Goal: Task Accomplishment & Management: Manage account settings

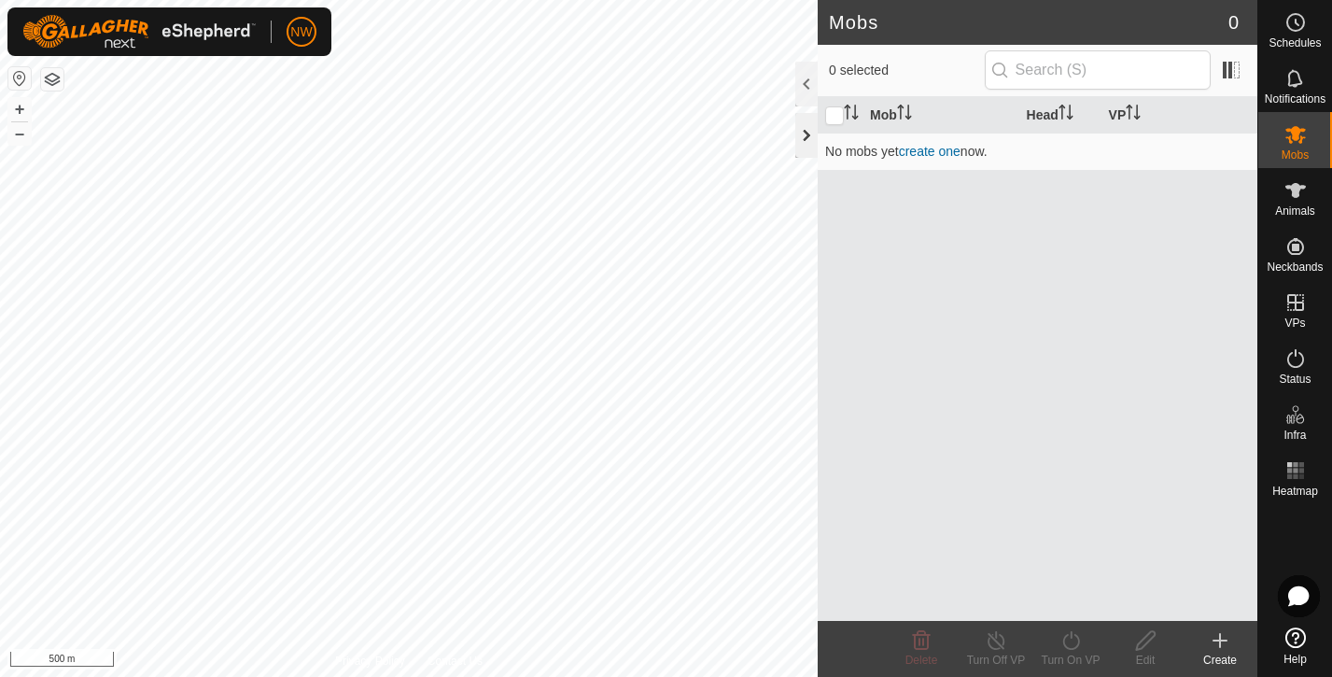
click at [804, 133] on div at bounding box center [806, 135] width 22 height 45
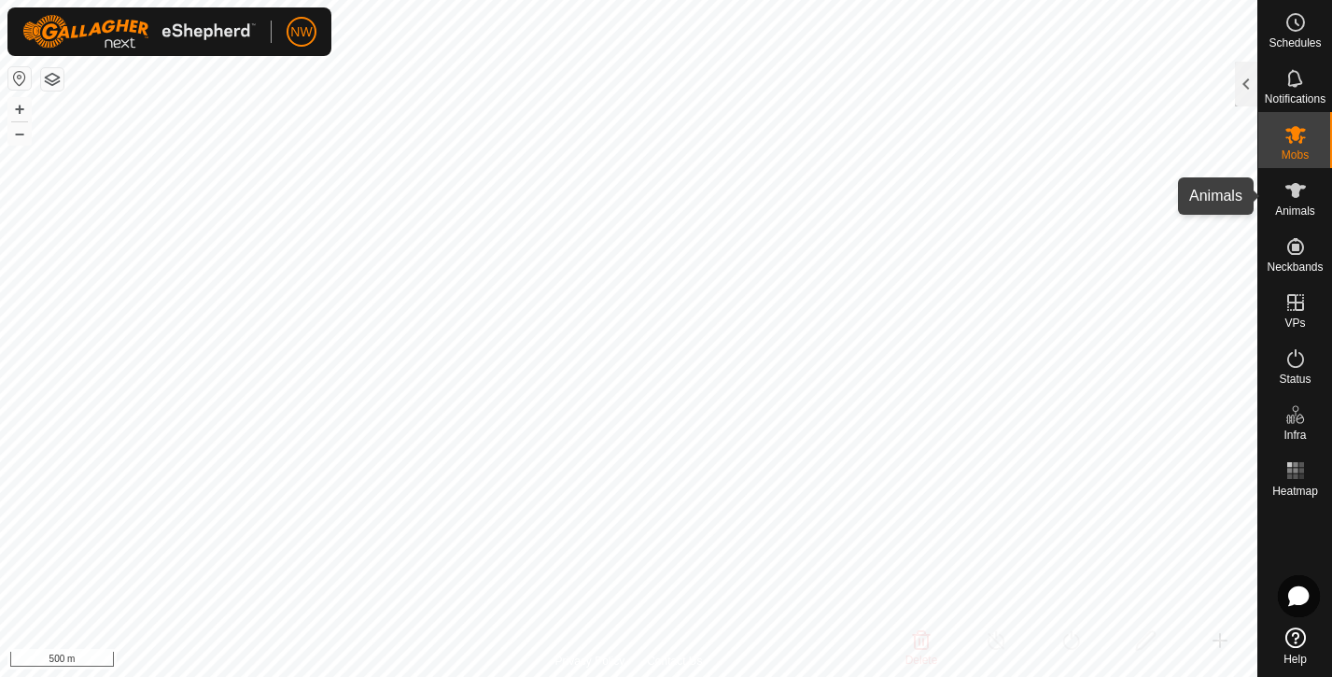
click at [1299, 195] on icon at bounding box center [1295, 190] width 22 height 22
click at [1295, 205] on span "Animals" at bounding box center [1295, 210] width 40 height 11
click at [1299, 203] on es-animals-svg-icon at bounding box center [1296, 190] width 34 height 30
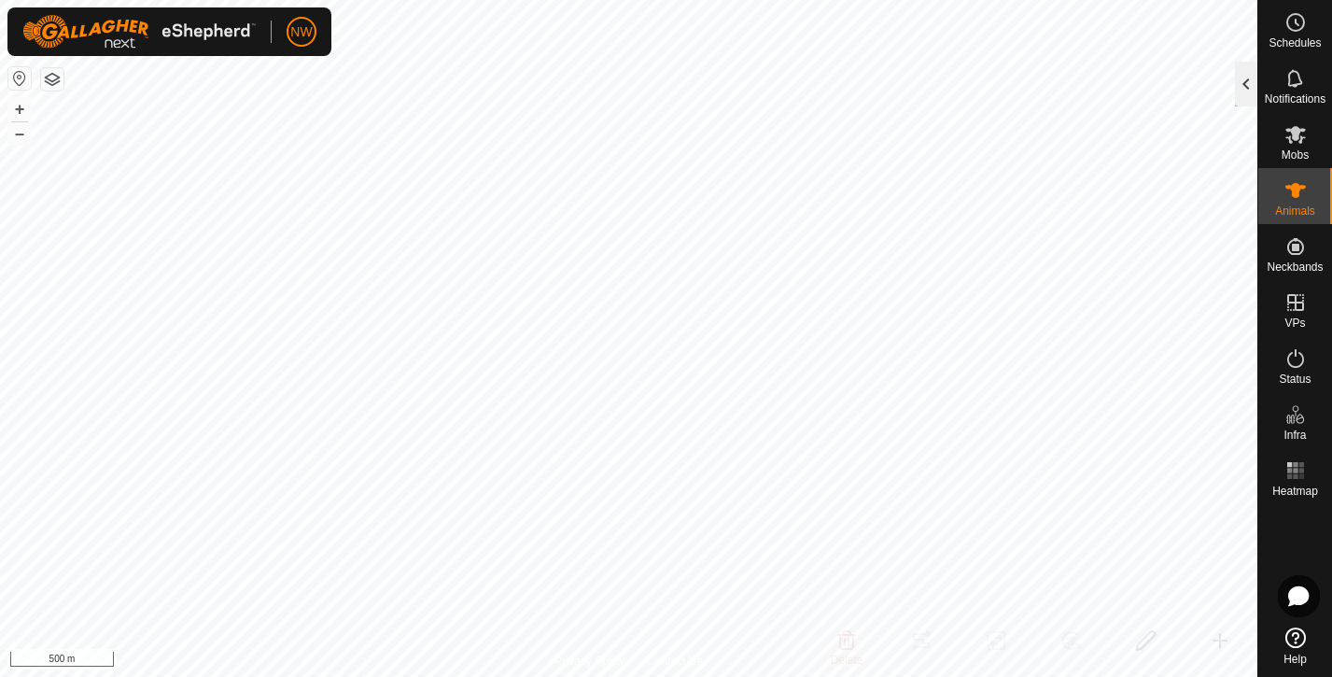
click at [1256, 88] on div at bounding box center [1246, 84] width 22 height 45
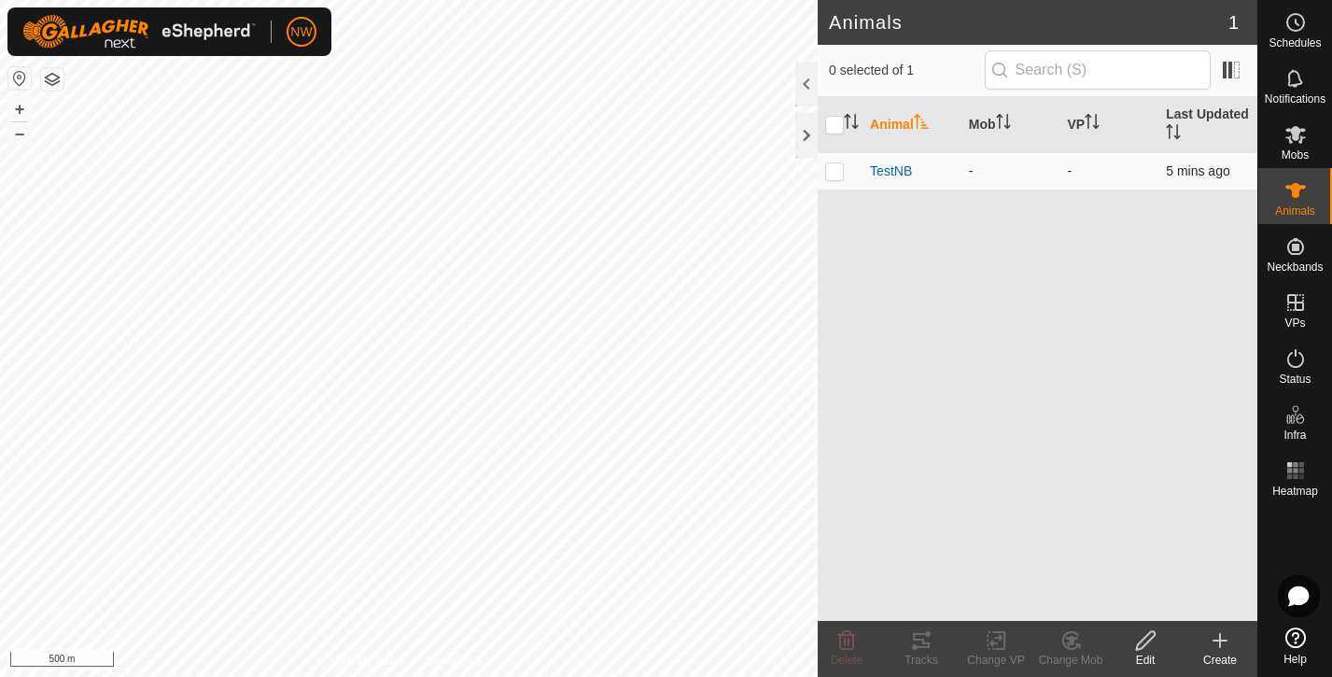
click at [838, 172] on p-checkbox at bounding box center [834, 170] width 19 height 15
checkbox input "true"
click at [919, 647] on icon at bounding box center [921, 640] width 17 height 15
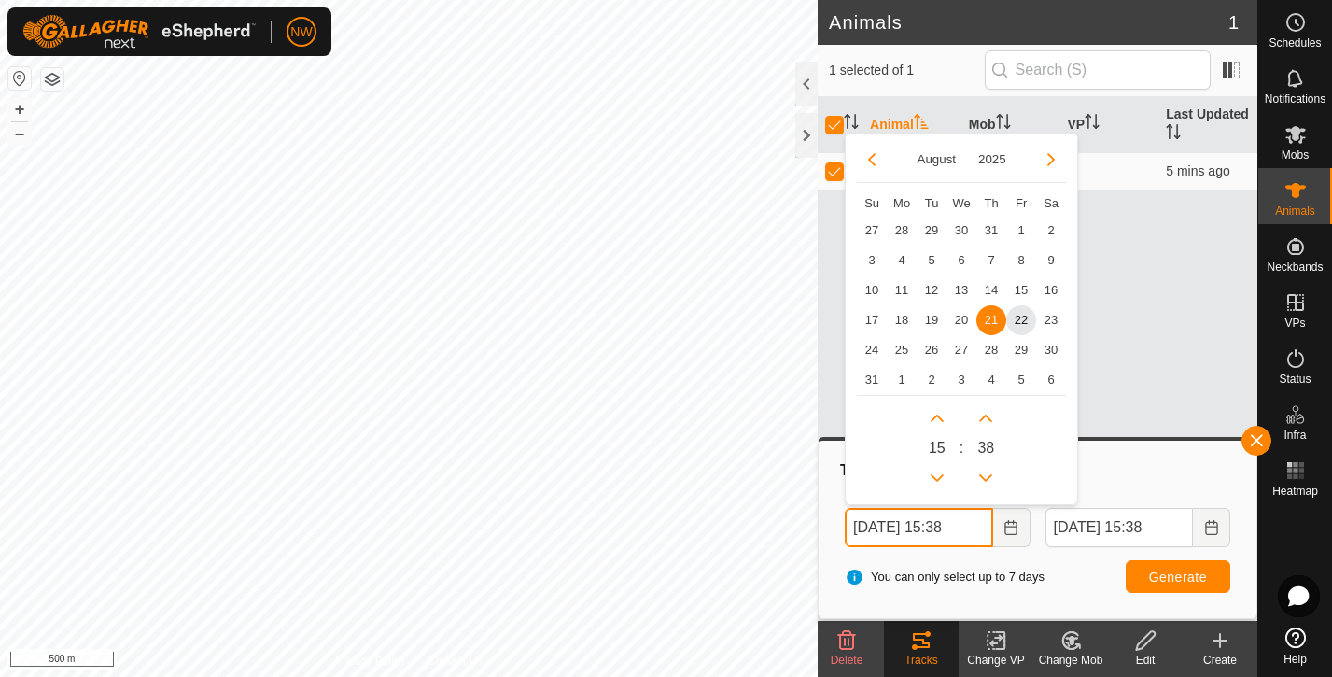
drag, startPoint x: 857, startPoint y: 526, endPoint x: 978, endPoint y: 460, distance: 138.3
click at [988, 523] on input "[DATE] 15:38" at bounding box center [918, 527] width 147 height 39
click at [904, 323] on span "18" at bounding box center [902, 320] width 30 height 30
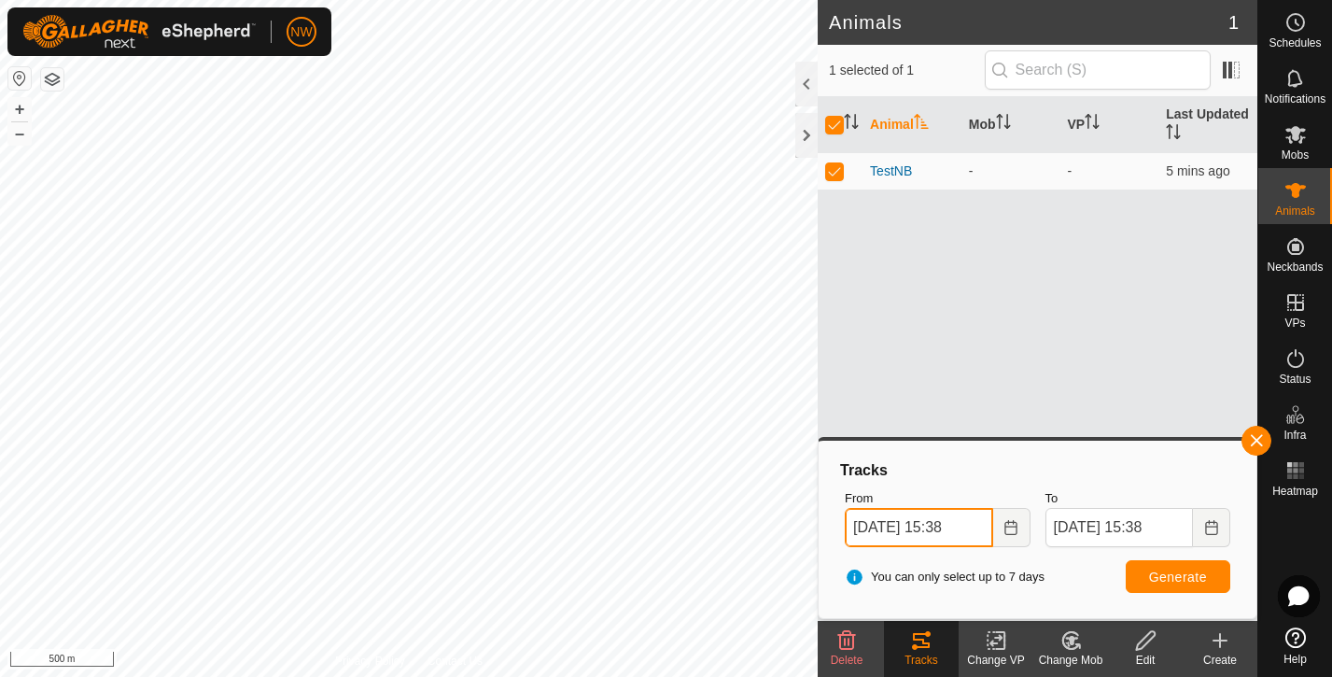
drag, startPoint x: 946, startPoint y: 525, endPoint x: 960, endPoint y: 526, distance: 14.0
click at [960, 526] on input "[DATE] 15:38" at bounding box center [918, 527] width 147 height 39
type input "[DATE] 07:38"
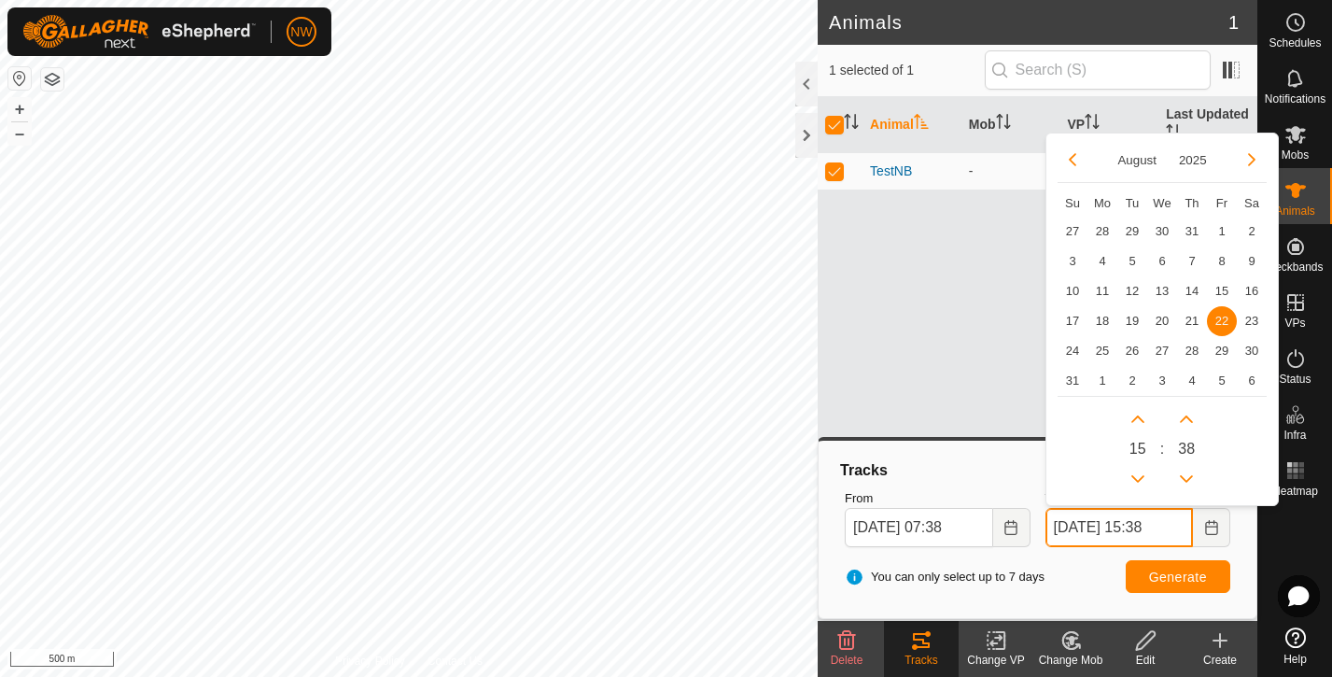
click at [1072, 523] on input "[DATE] 15:38" at bounding box center [1118, 527] width 147 height 39
click at [1109, 320] on span "18" at bounding box center [1102, 320] width 30 height 30
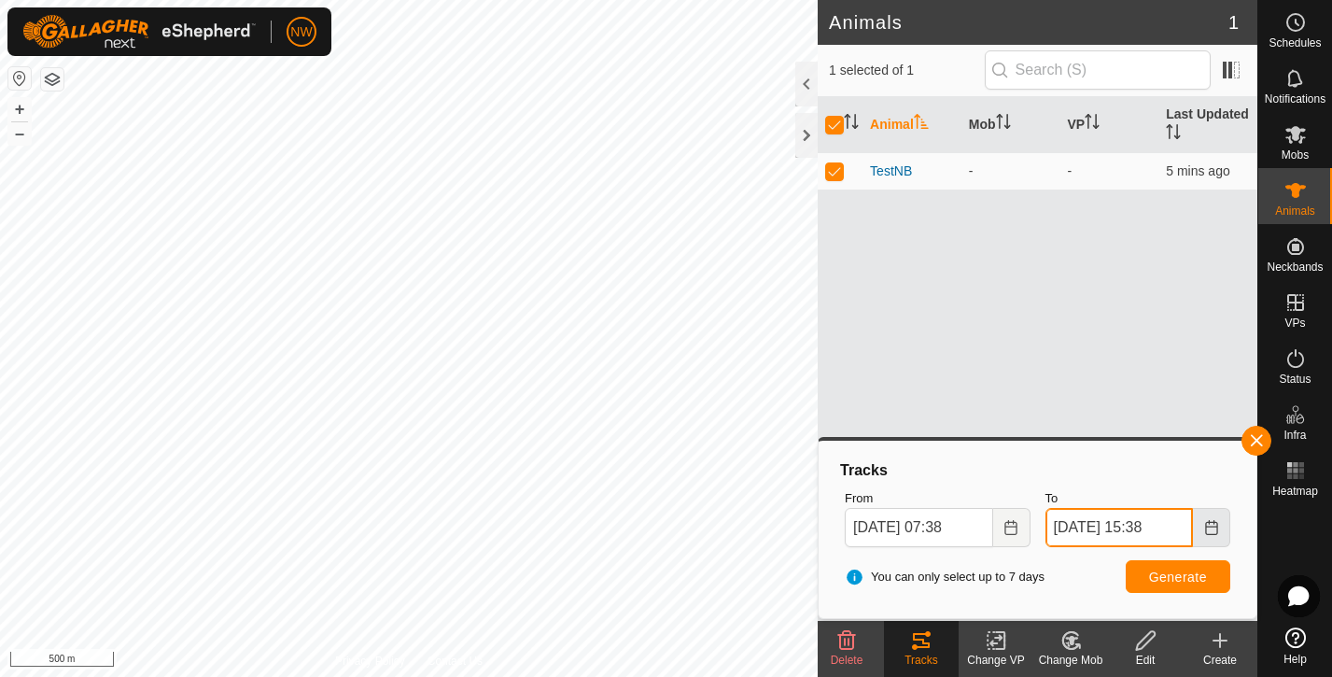
drag, startPoint x: 1143, startPoint y: 526, endPoint x: 1195, endPoint y: 509, distance: 54.0
click at [1196, 519] on span "[DATE] 15:38" at bounding box center [1137, 527] width 185 height 39
type input "[DATE] 2100"
click at [1161, 567] on button "Generate" at bounding box center [1178, 576] width 105 height 33
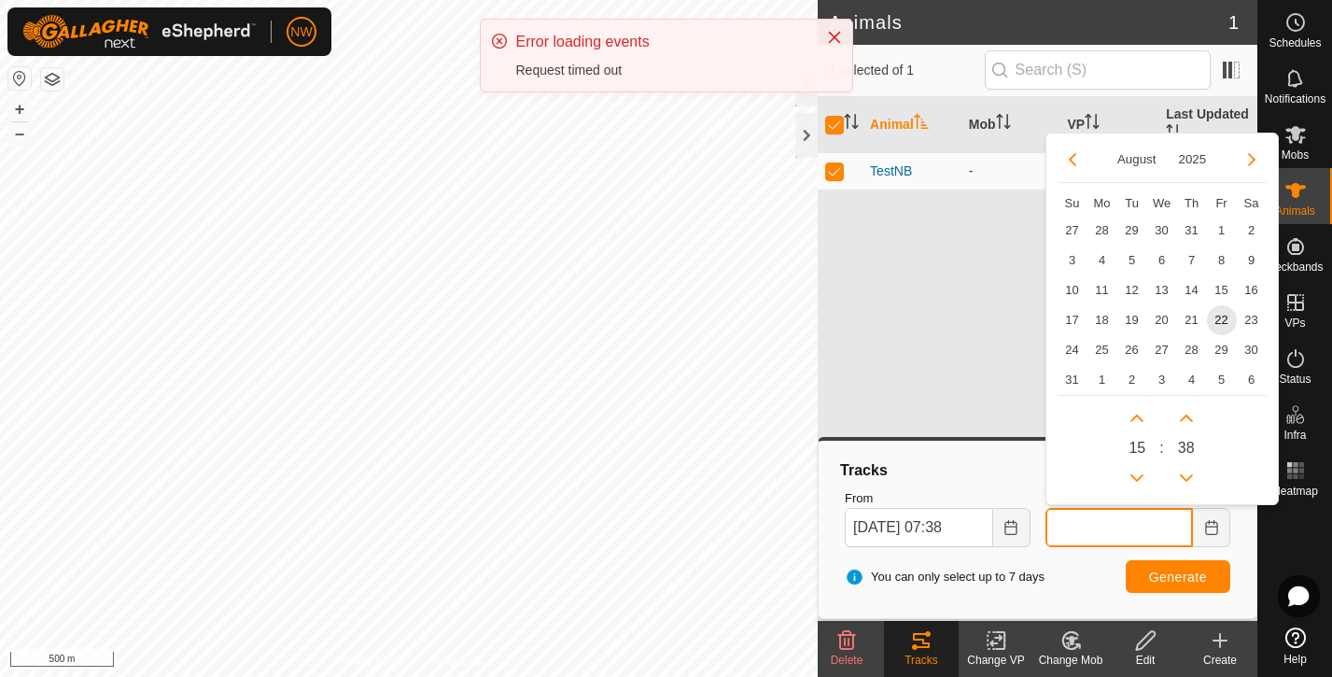
click at [1123, 524] on input "To" at bounding box center [1118, 527] width 147 height 39
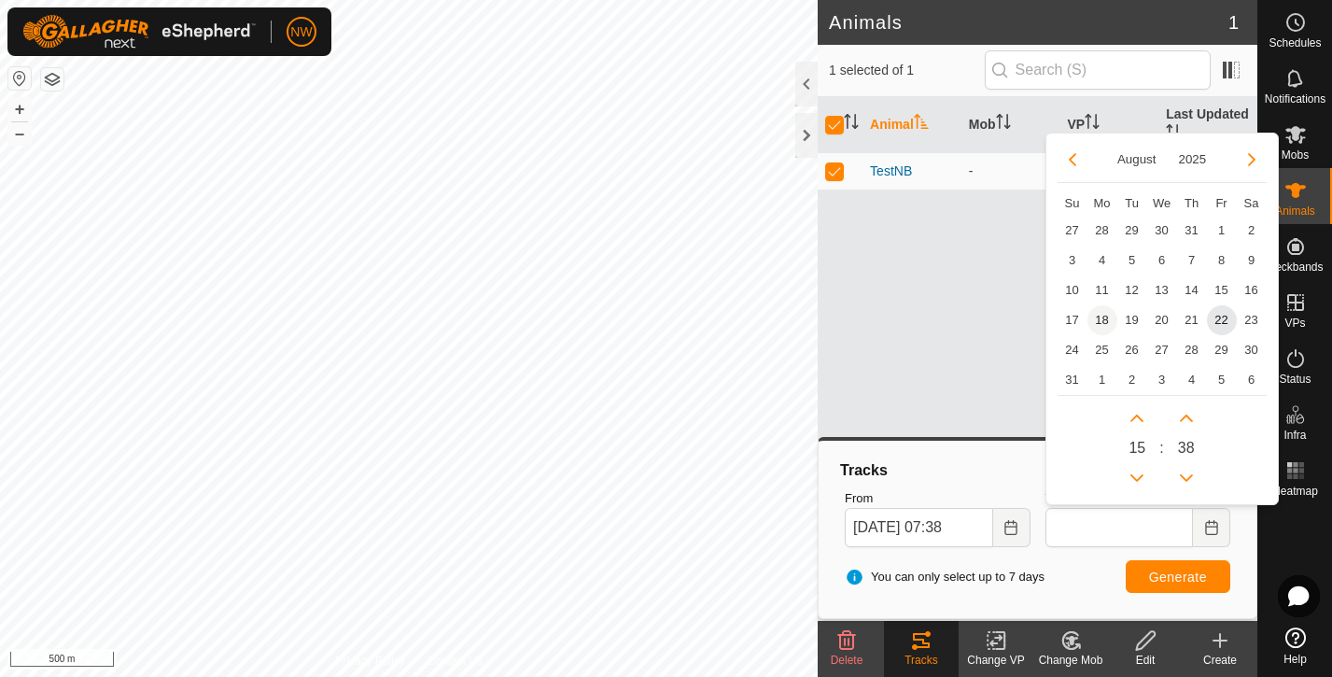
click at [1106, 320] on span "18" at bounding box center [1102, 320] width 30 height 30
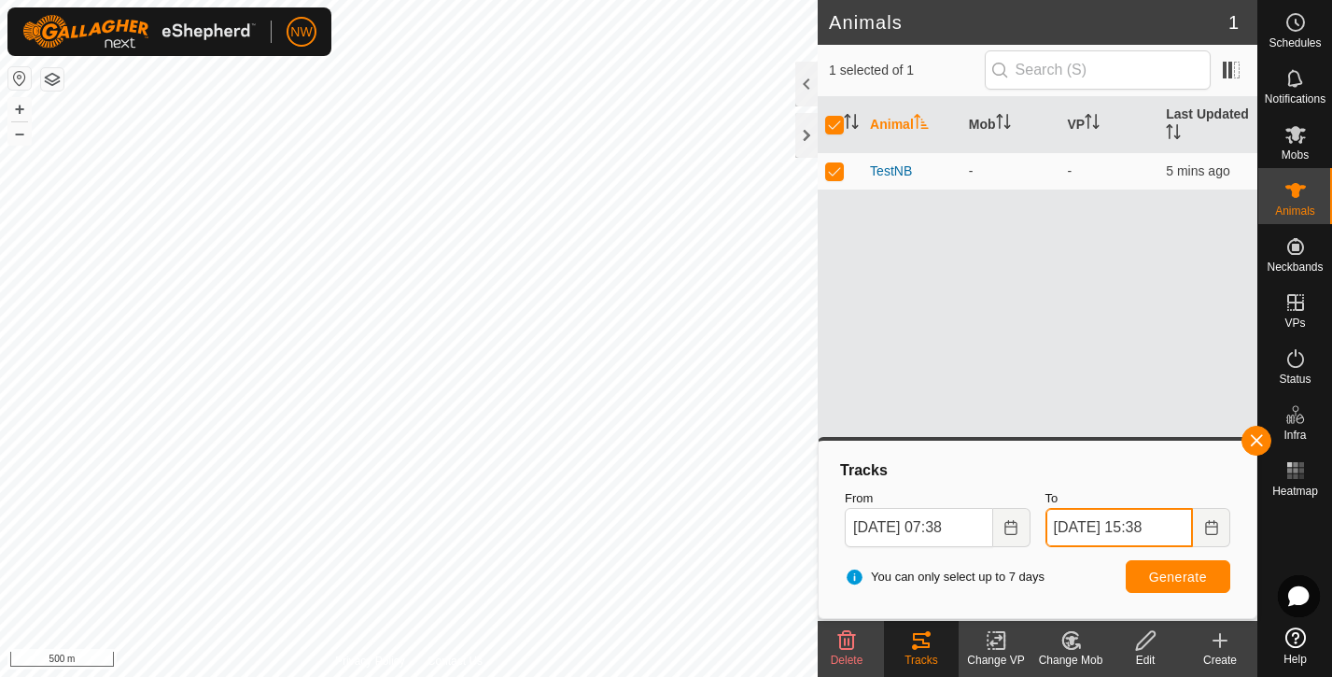
drag, startPoint x: 1146, startPoint y: 523, endPoint x: 1156, endPoint y: 525, distance: 9.5
click at [1161, 529] on input "[DATE] 15:38" at bounding box center [1118, 527] width 147 height 39
type input "[DATE] 21:38"
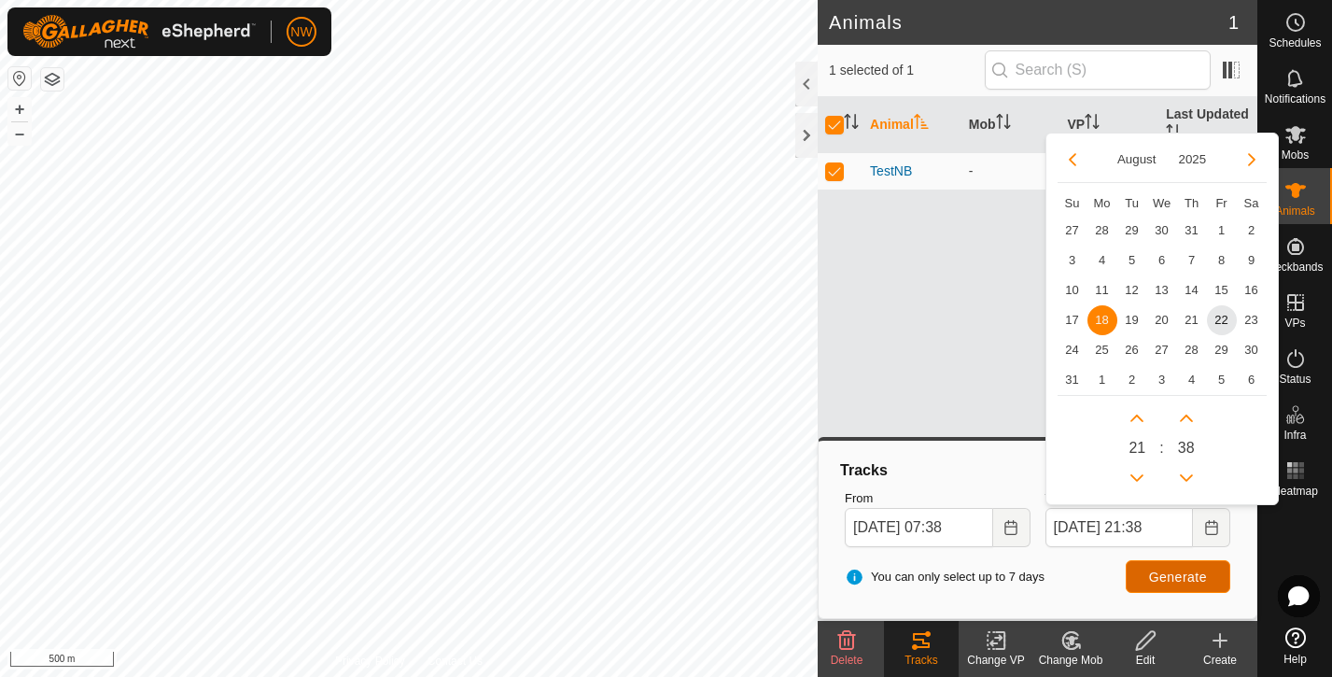
click at [1175, 574] on span "Generate" at bounding box center [1178, 576] width 58 height 15
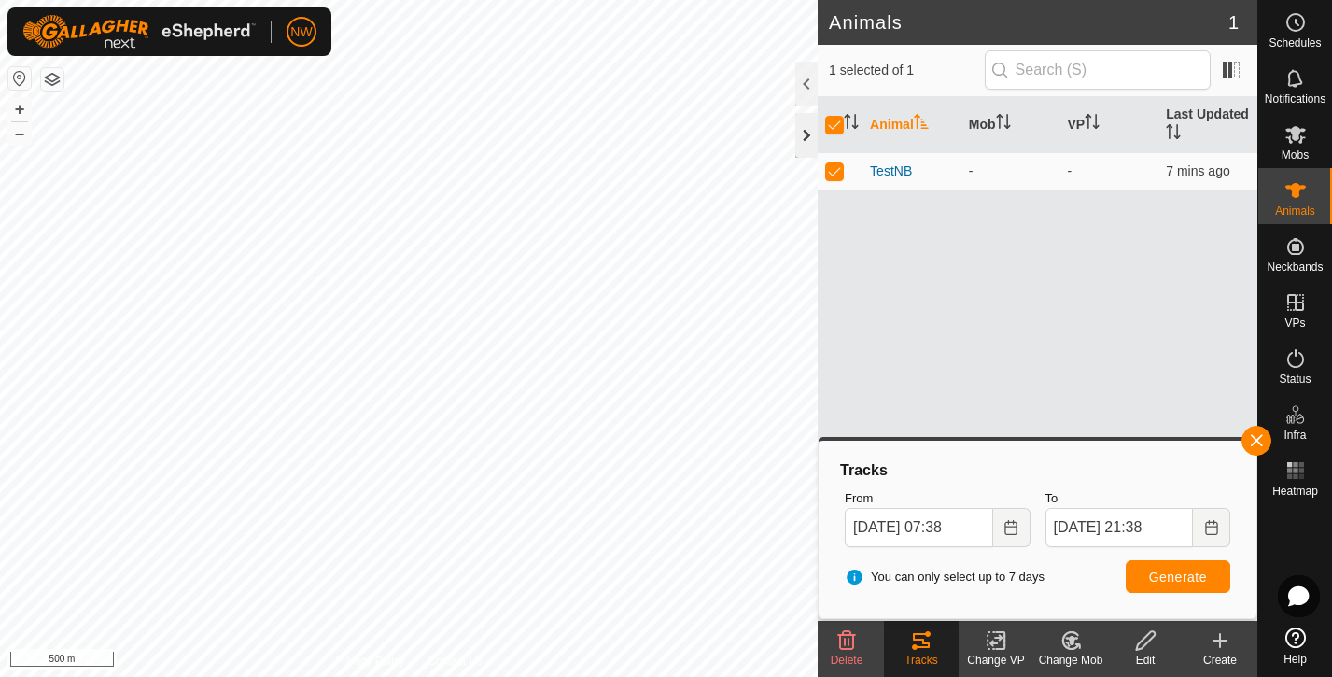
click at [805, 137] on div at bounding box center [806, 135] width 22 height 45
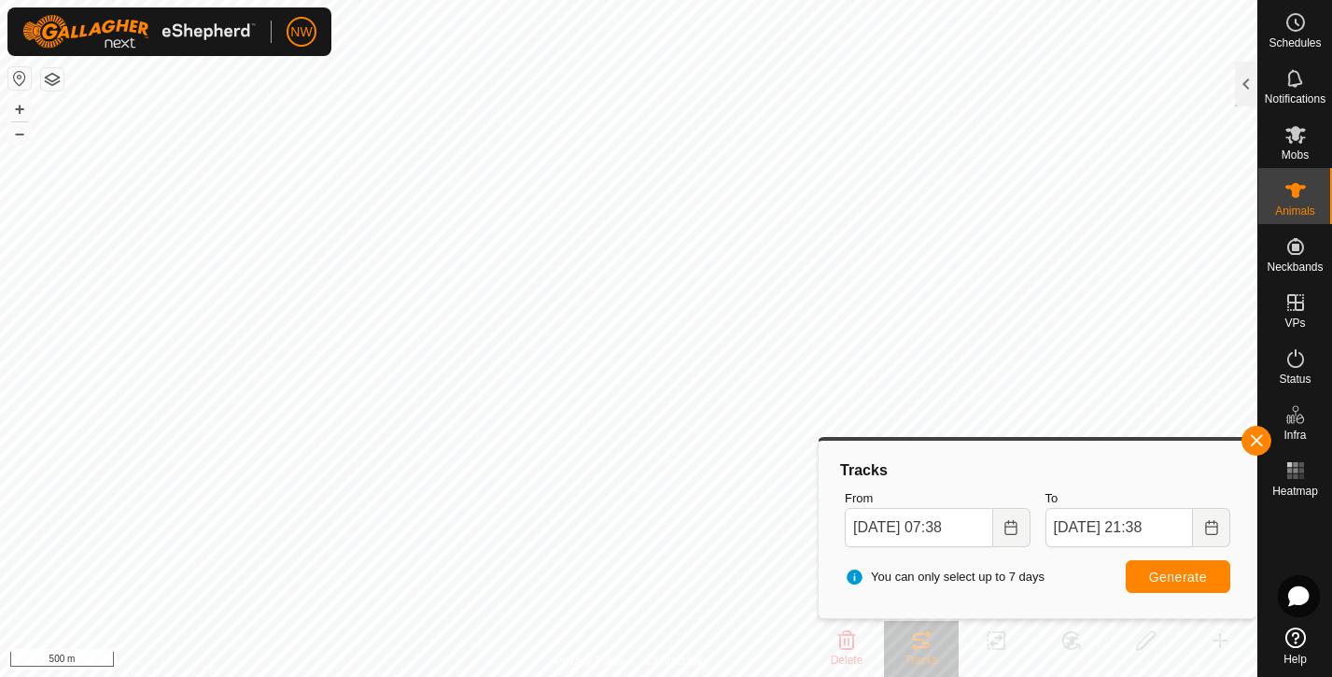
click at [803, 0] on html "NW Schedules Notifications Mobs Animals Neckbands VPs Status Infra Heatmap Help…" at bounding box center [666, 338] width 1332 height 677
click at [1249, 440] on button "button" at bounding box center [1256, 441] width 30 height 30
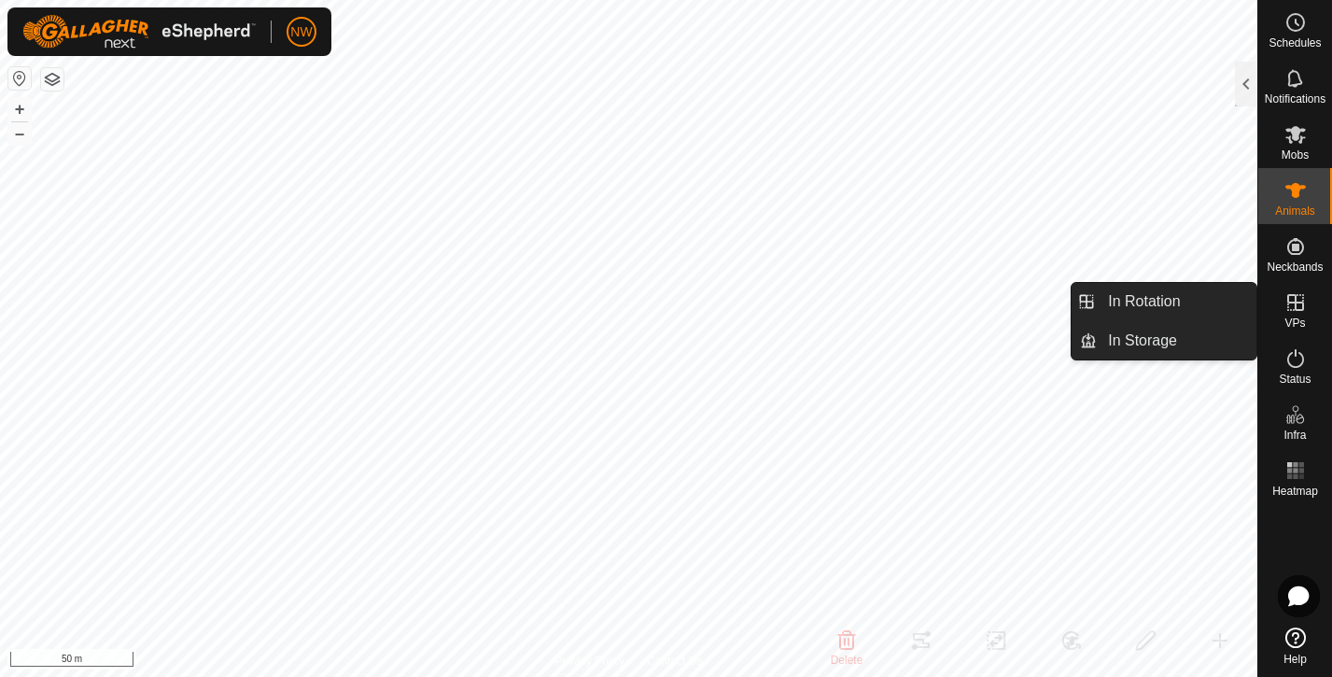
click at [1300, 312] on icon at bounding box center [1295, 302] width 22 height 22
click at [1133, 336] on link "In Storage" at bounding box center [1177, 340] width 160 height 37
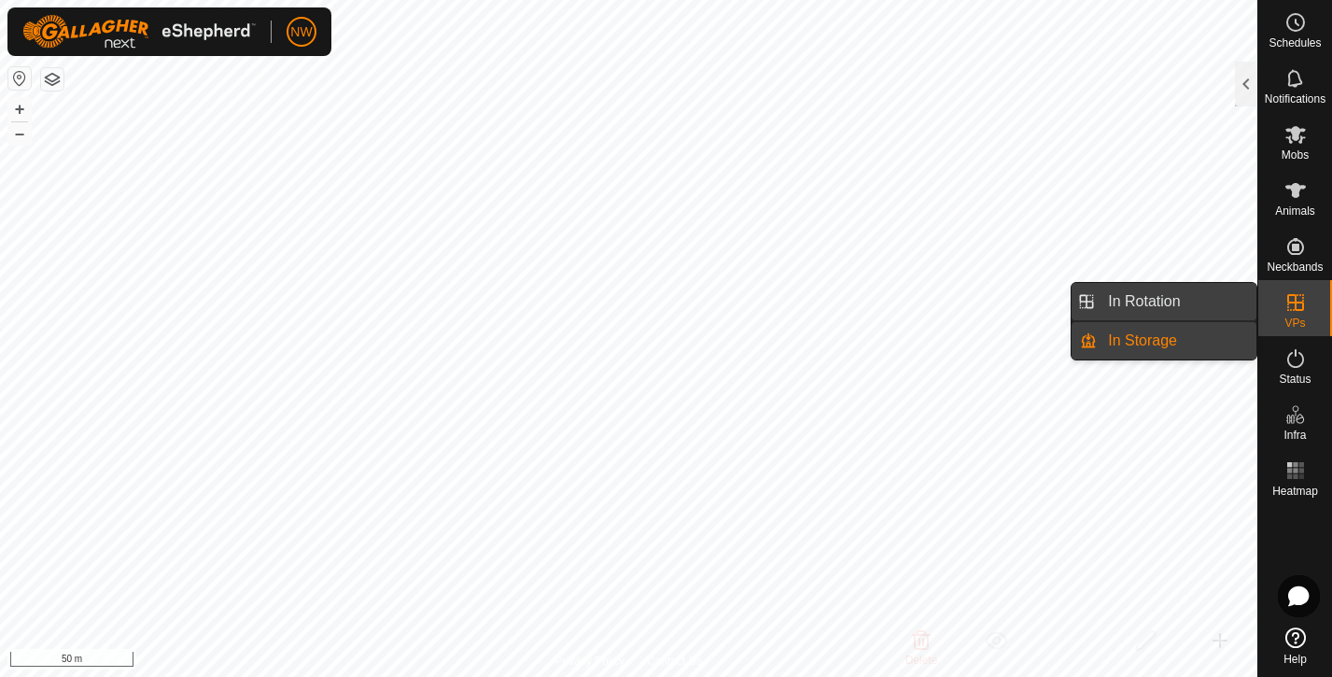
click at [1138, 307] on link "In Rotation" at bounding box center [1177, 301] width 160 height 37
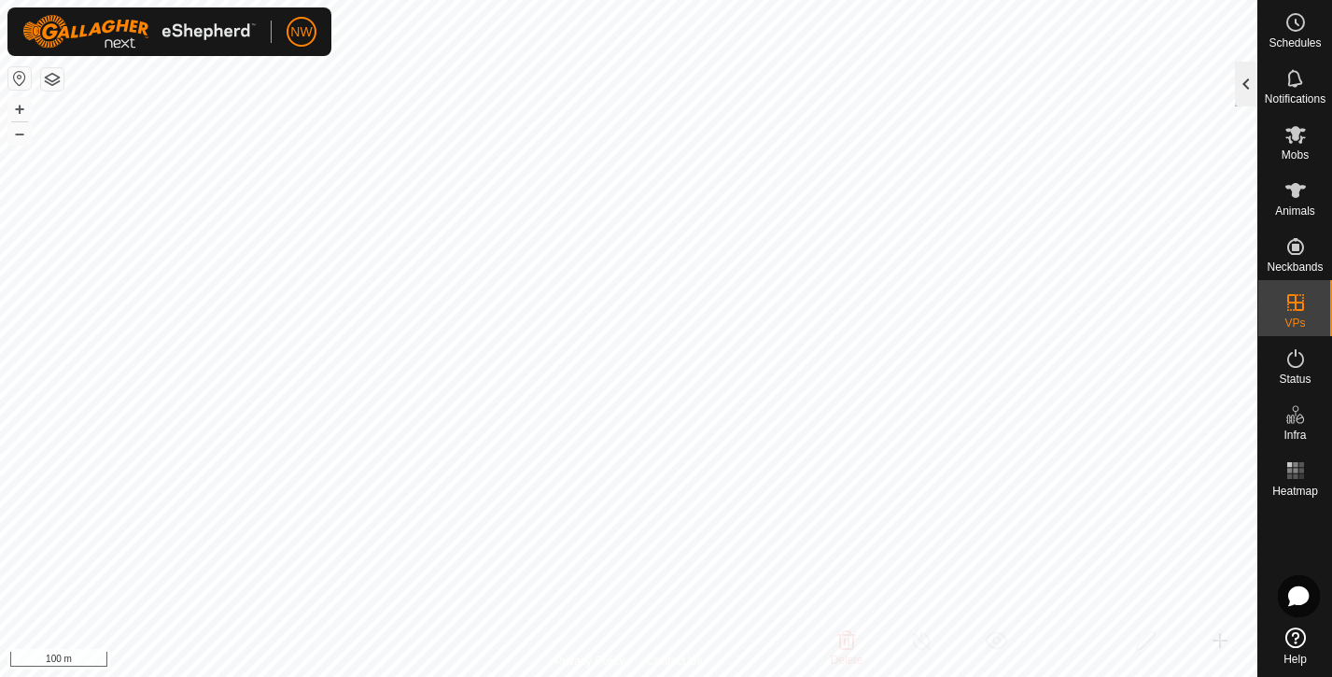
click at [1242, 79] on div at bounding box center [1246, 84] width 22 height 45
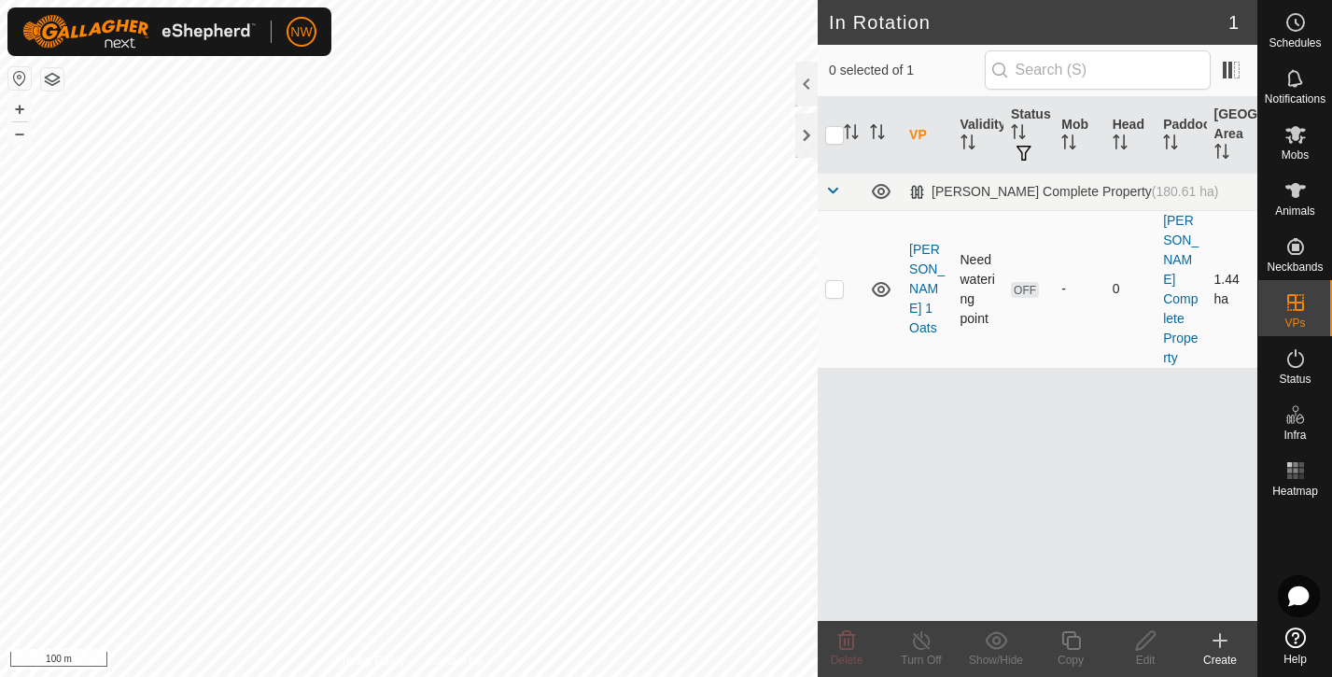
click at [830, 281] on p-checkbox at bounding box center [834, 288] width 19 height 15
checkbox input "true"
click at [844, 643] on icon at bounding box center [847, 640] width 18 height 19
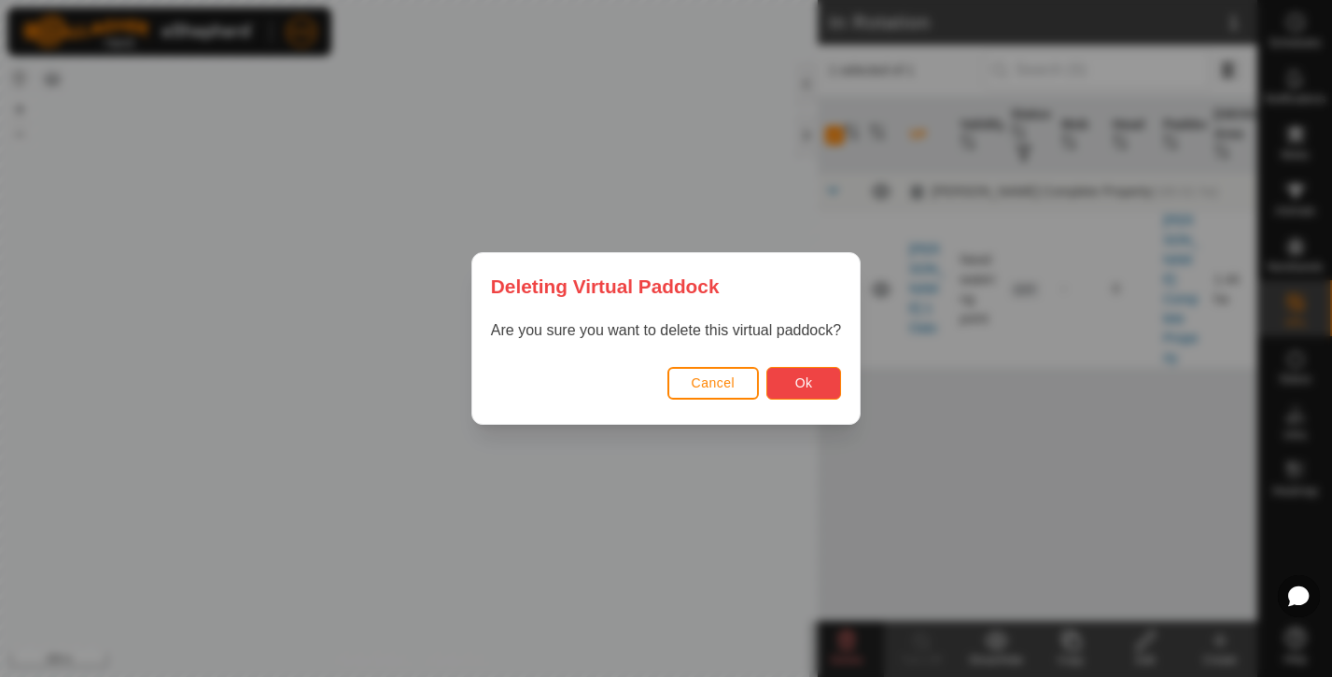
click at [814, 385] on button "Ok" at bounding box center [803, 383] width 75 height 33
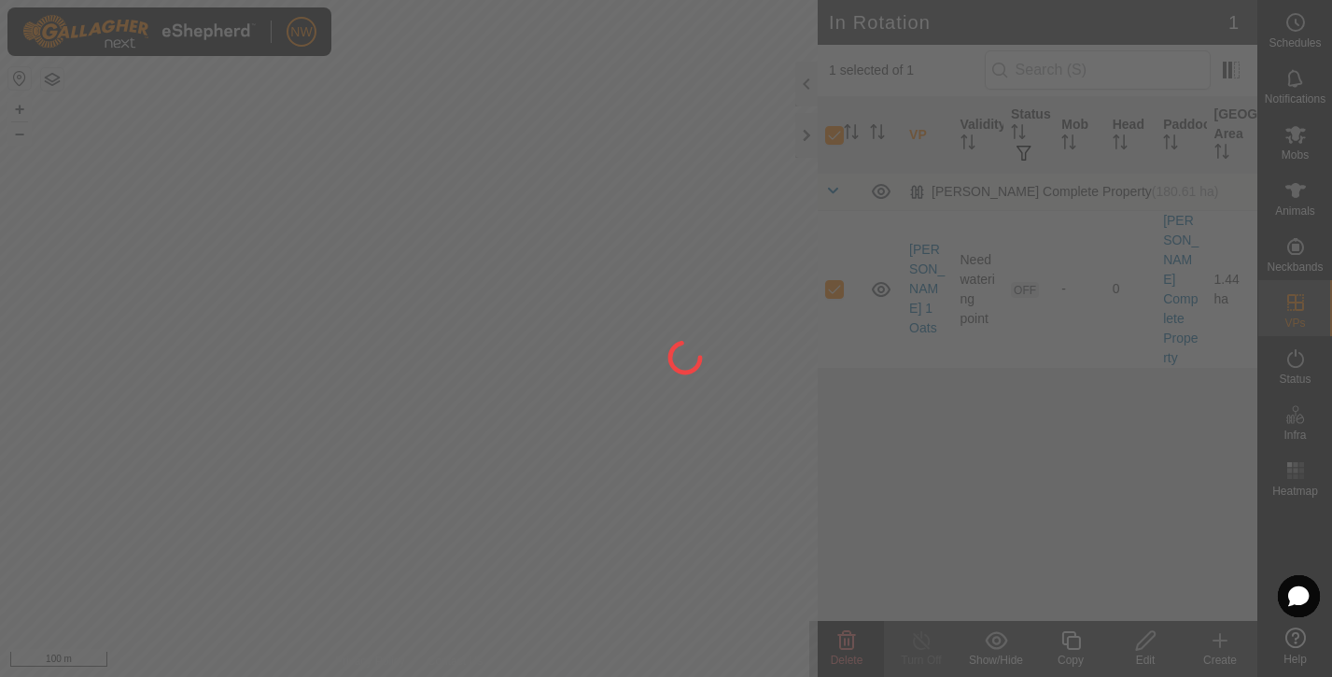
checkbox input "false"
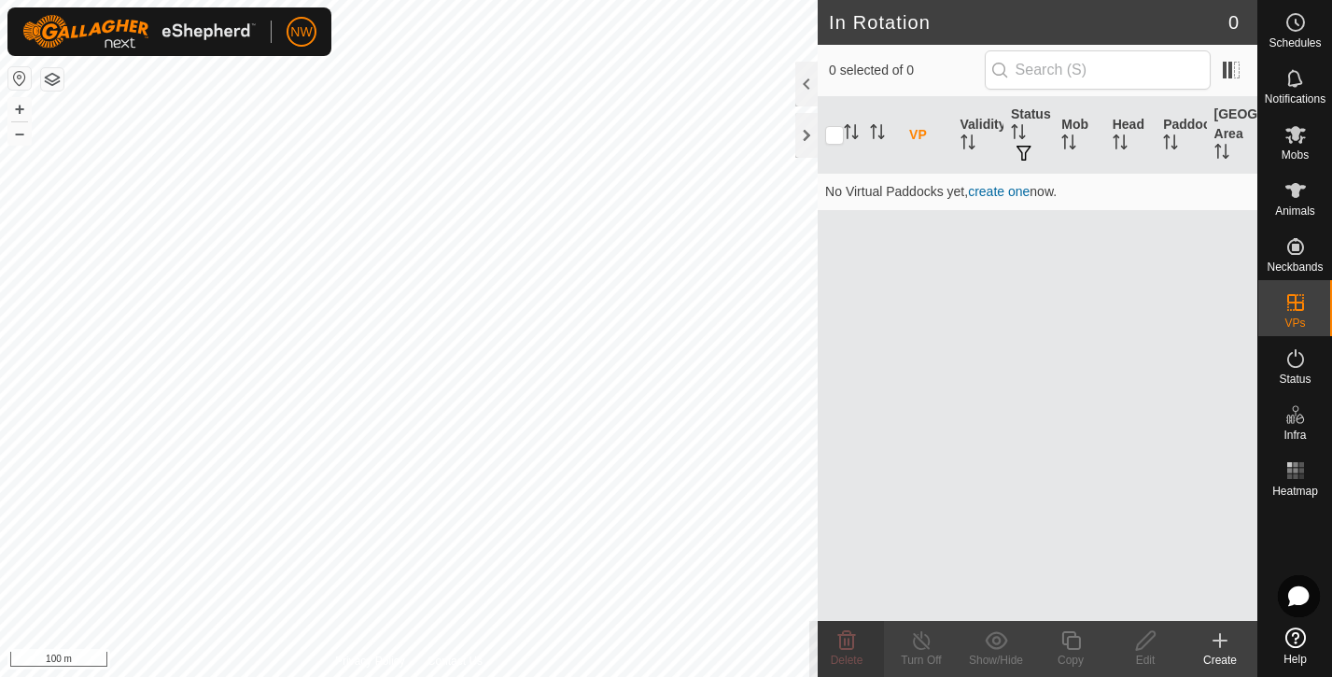
click at [1223, 652] on div "Create" at bounding box center [1220, 660] width 75 height 17
